Goal: Task Accomplishment & Management: Manage account settings

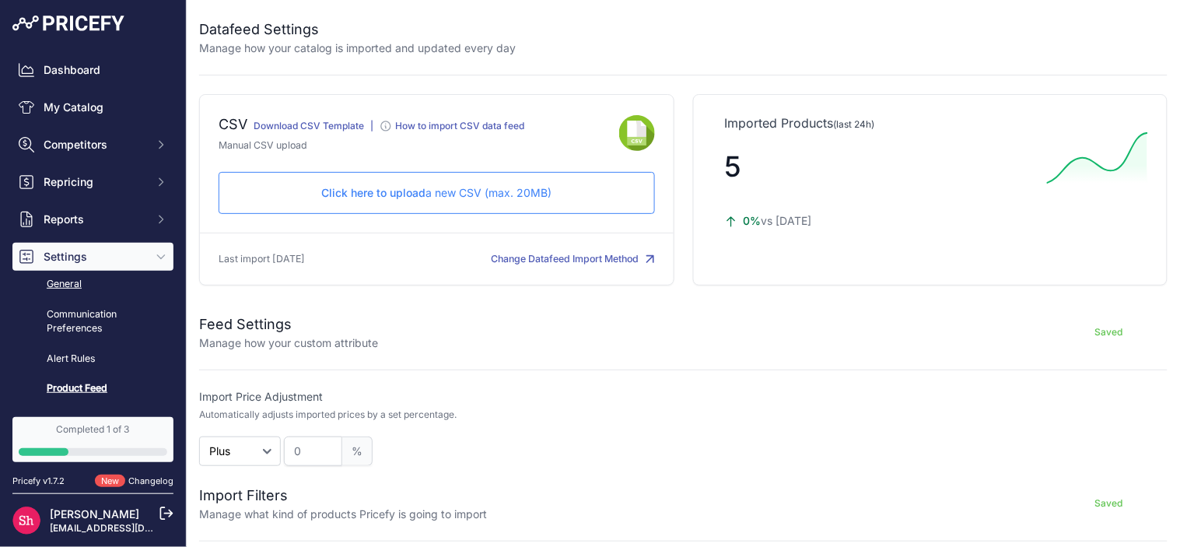
click at [75, 282] on link "General" at bounding box center [92, 284] width 161 height 27
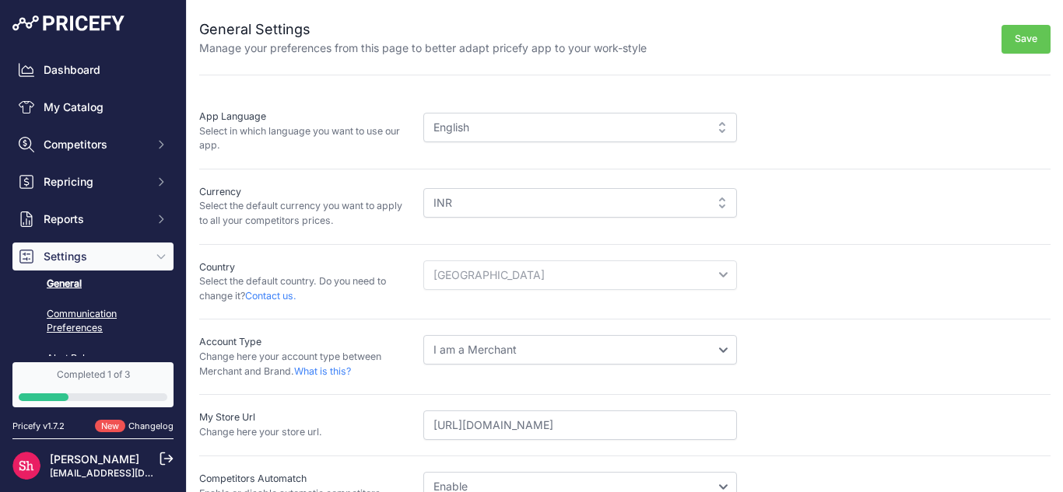
click at [82, 326] on link "Communication Preferences" at bounding box center [92, 321] width 161 height 41
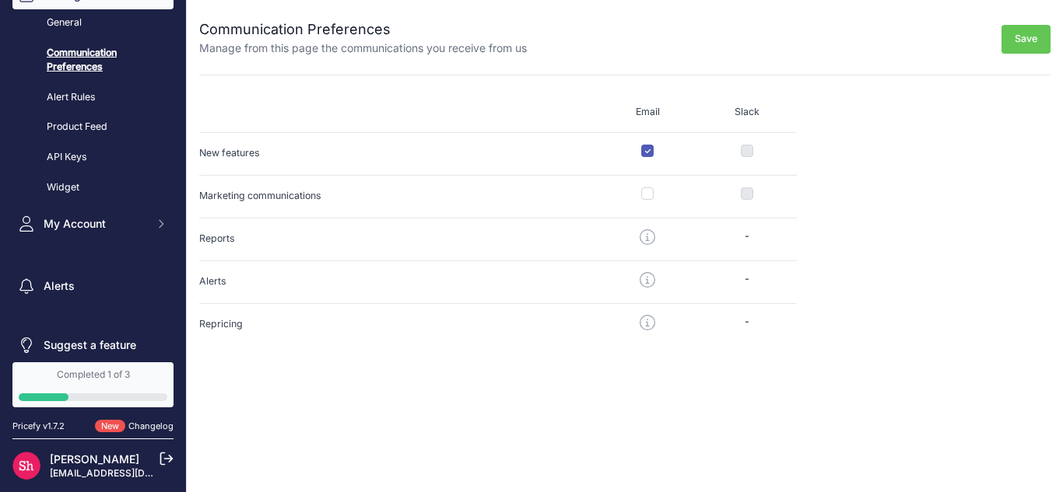
scroll to position [277, 0]
